Goal: Task Accomplishment & Management: Use online tool/utility

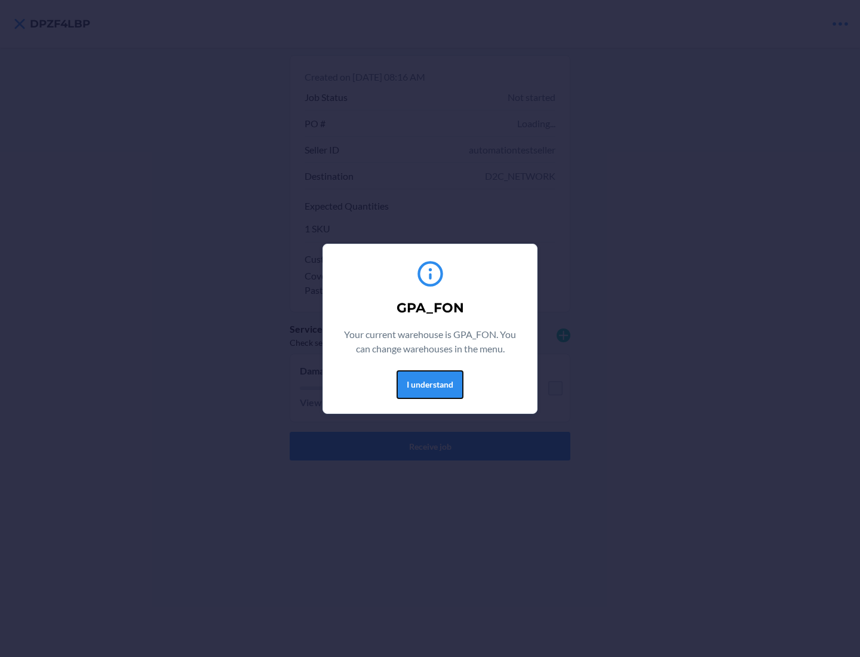
click at [429, 384] on button "I understand" at bounding box center [430, 384] width 67 height 29
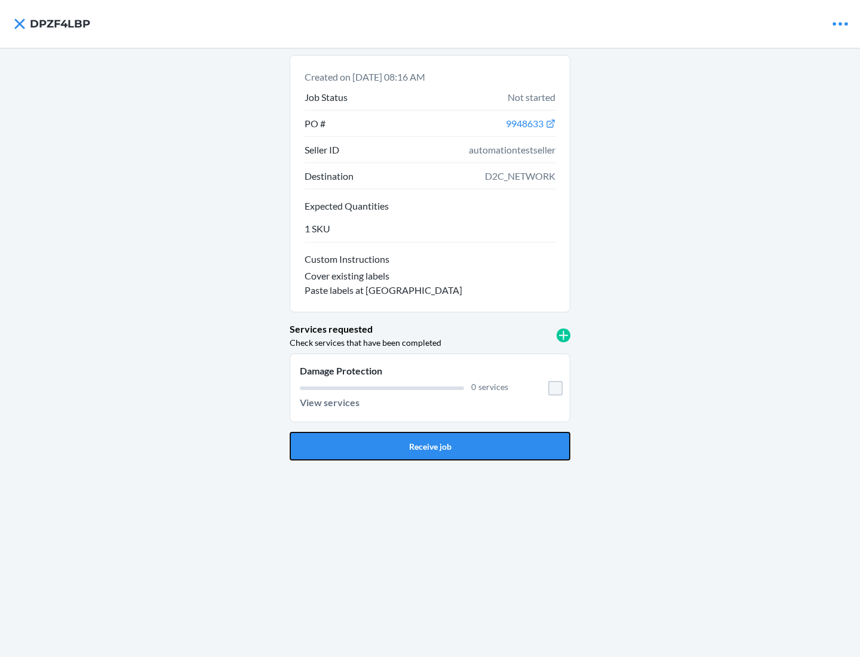
click at [430, 446] on button "Receive job" at bounding box center [430, 446] width 281 height 29
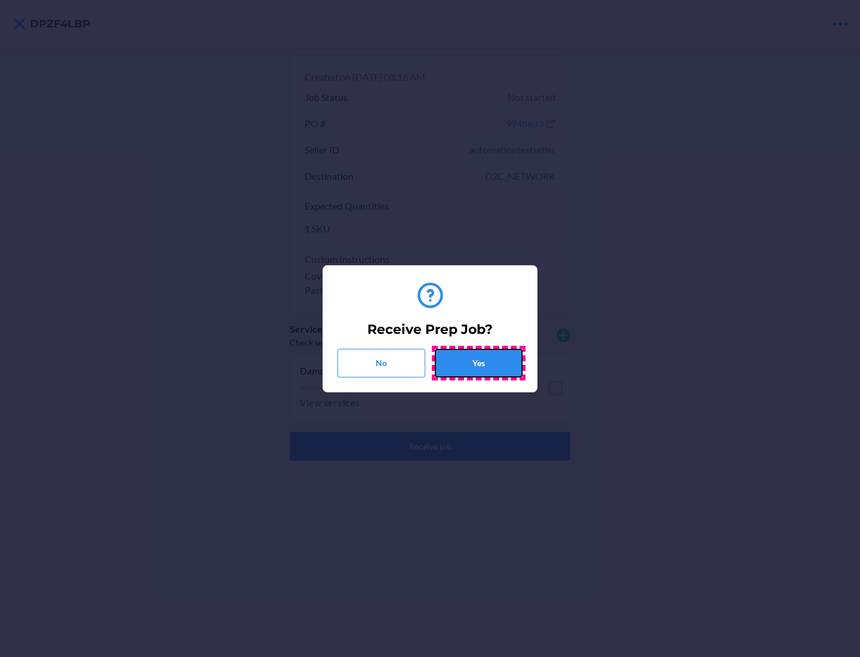
click at [478, 363] on button "Yes" at bounding box center [479, 363] width 88 height 29
